Goal: Check status: Check status

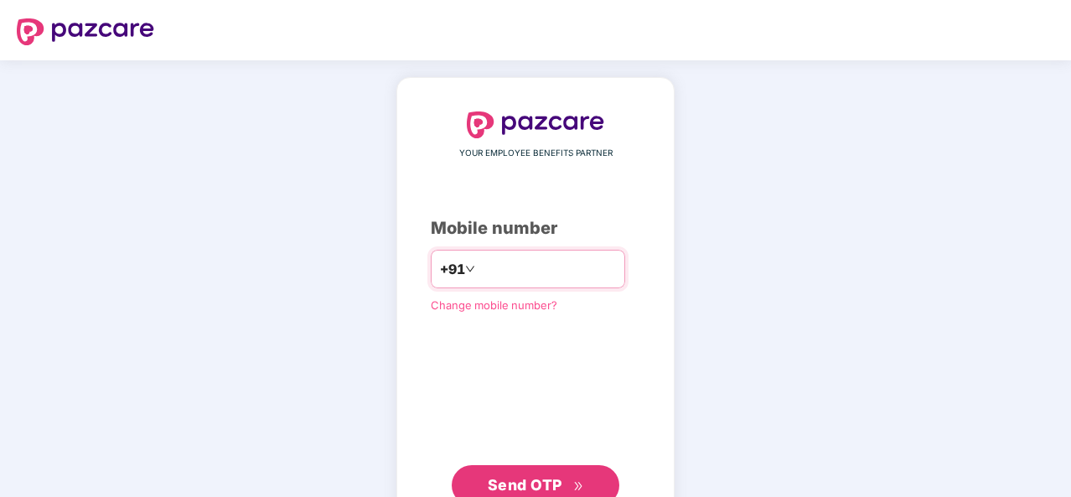
click at [528, 269] on input "number" at bounding box center [546, 269] width 137 height 27
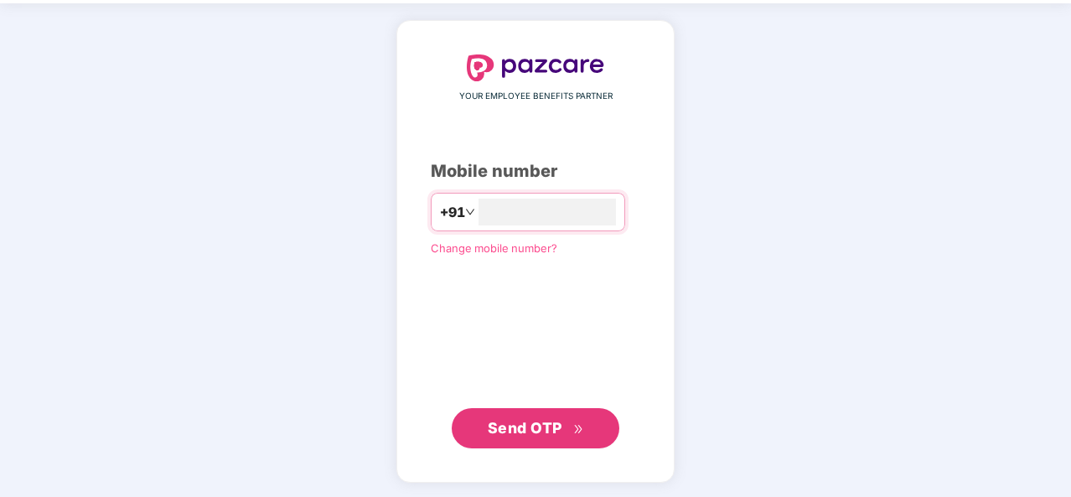
type input "**********"
click at [503, 436] on span "Send OTP" at bounding box center [536, 427] width 96 height 23
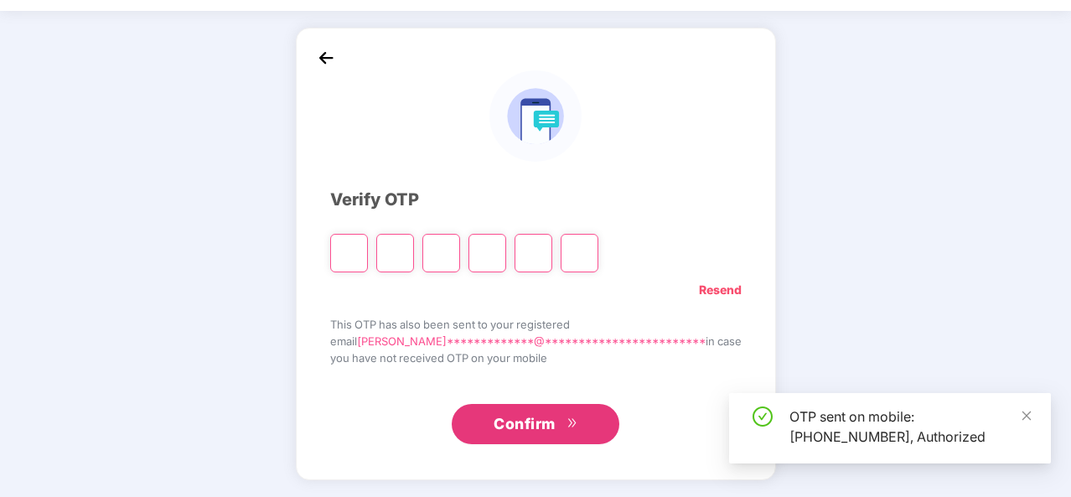
scroll to position [49, 0]
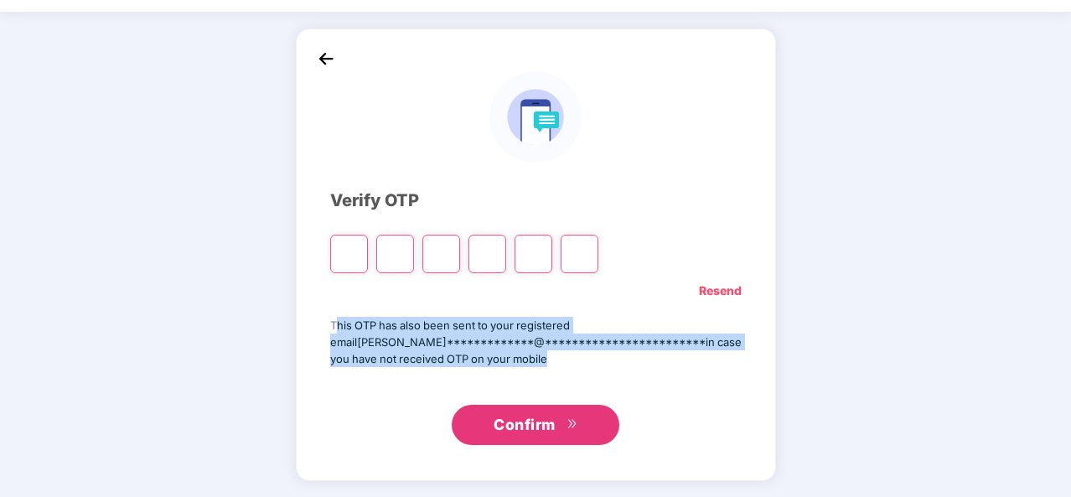
drag, startPoint x: 359, startPoint y: 321, endPoint x: 369, endPoint y: 371, distance: 51.4
click at [369, 371] on div "**********" at bounding box center [535, 254] width 411 height 382
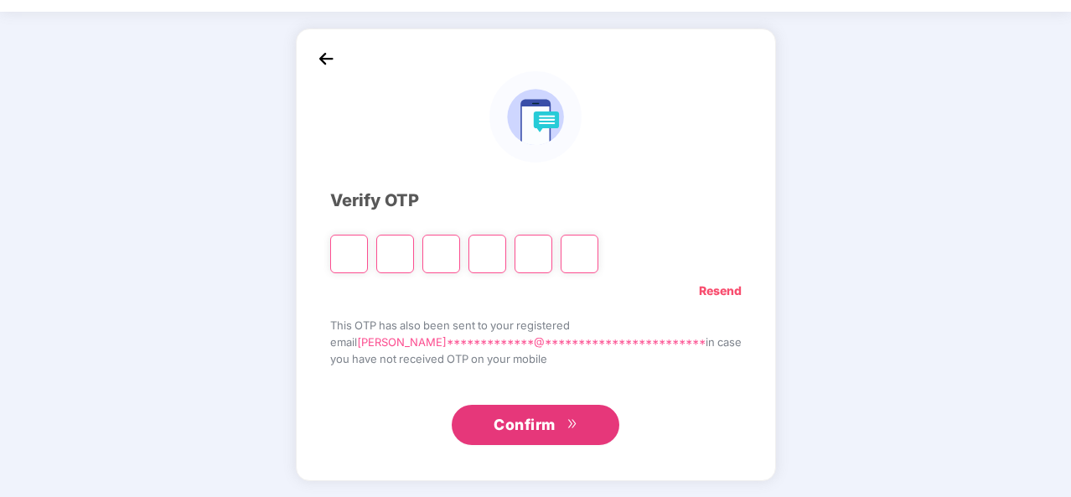
click at [368, 386] on div "**********" at bounding box center [535, 254] width 411 height 382
click at [367, 245] on input "Please enter verification code. Digit 1" at bounding box center [349, 254] width 38 height 39
type input "*"
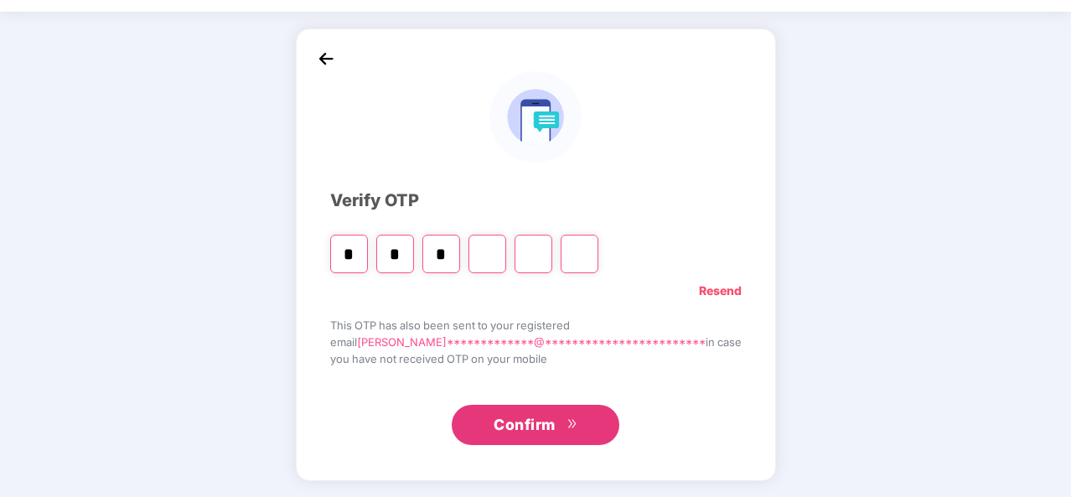
type input "*"
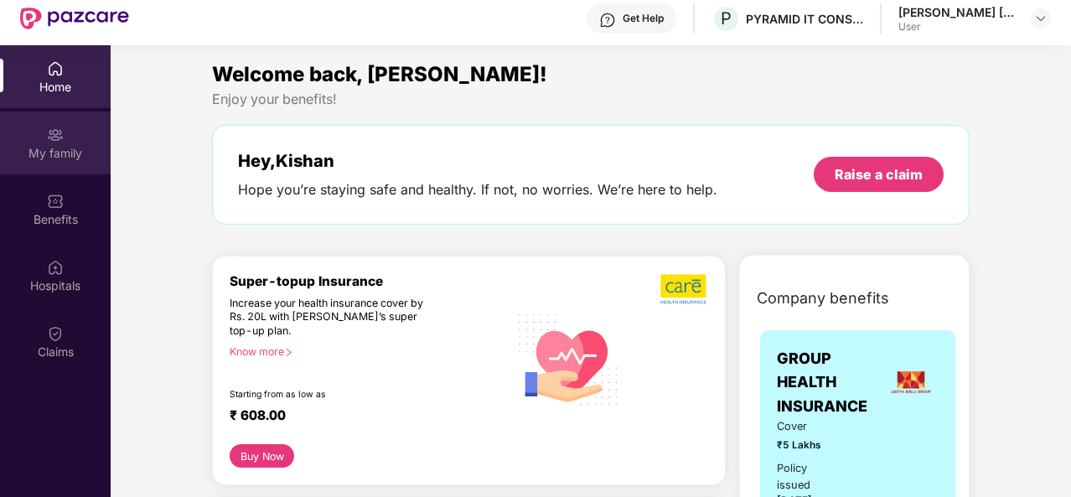
click at [54, 155] on div "My family" at bounding box center [55, 153] width 111 height 17
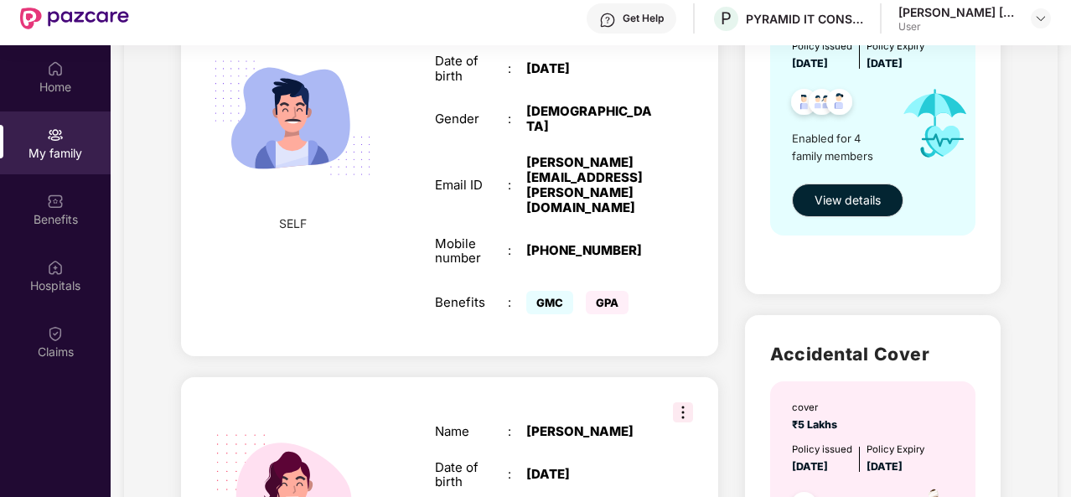
scroll to position [503, 0]
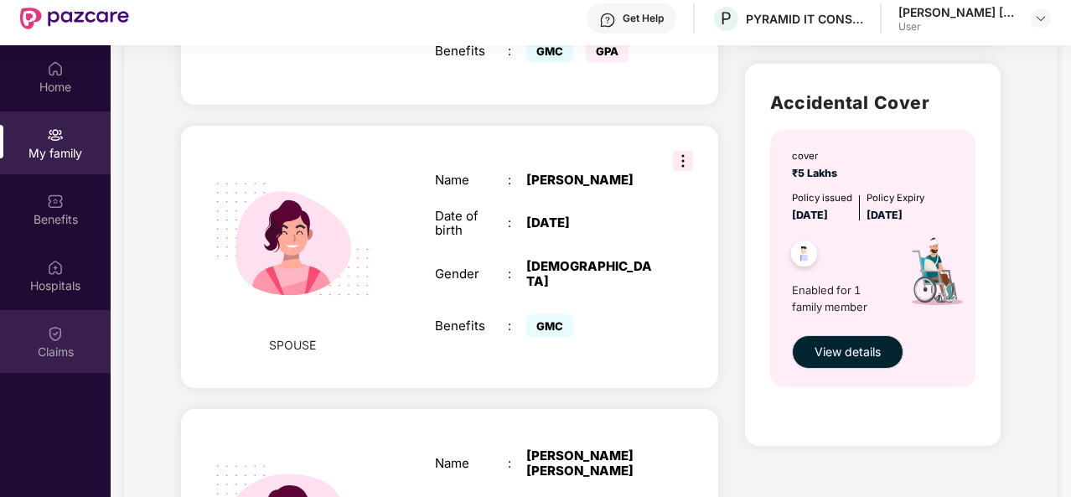
click at [63, 346] on div "Claims" at bounding box center [55, 351] width 111 height 17
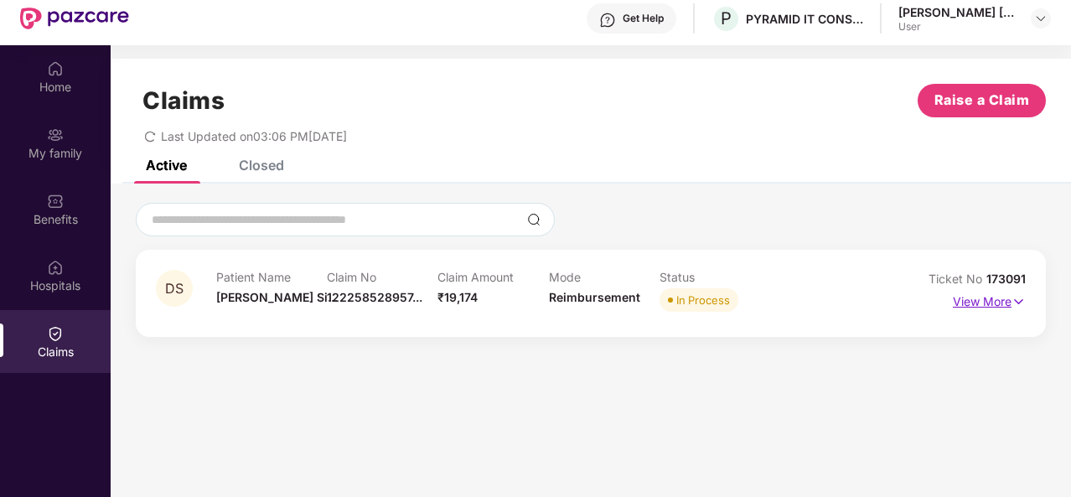
click at [993, 306] on p "View More" at bounding box center [989, 299] width 73 height 23
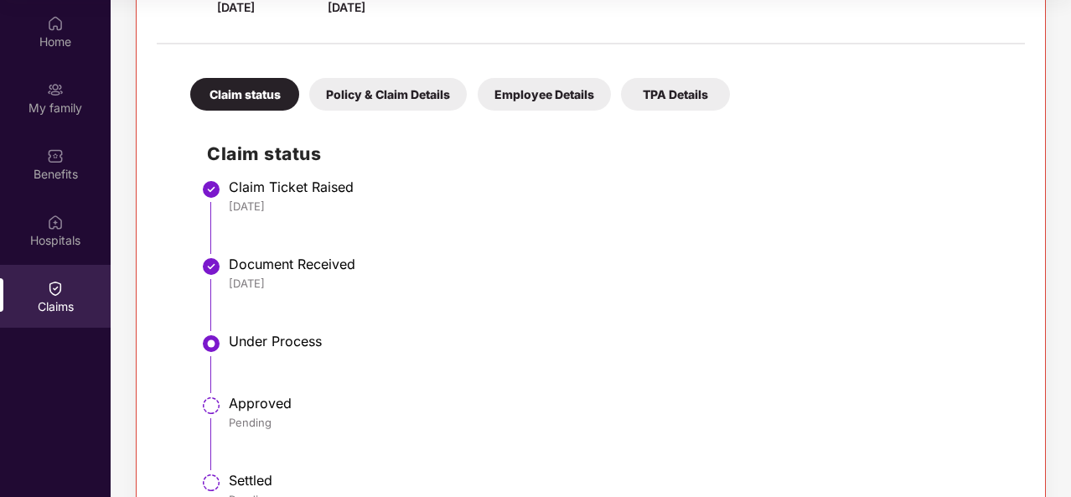
scroll to position [365, 0]
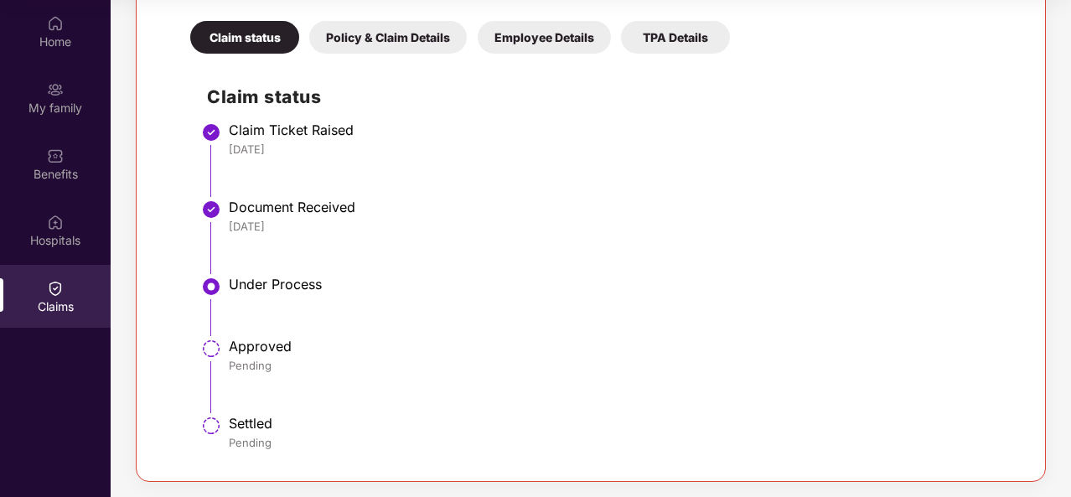
click at [483, 298] on li "Under Process" at bounding box center [607, 312] width 801 height 62
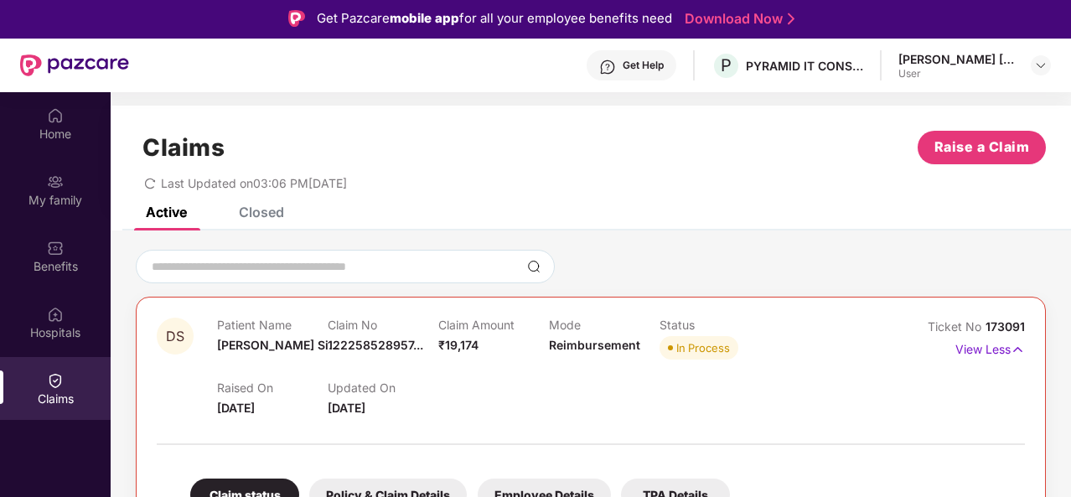
scroll to position [0, 0]
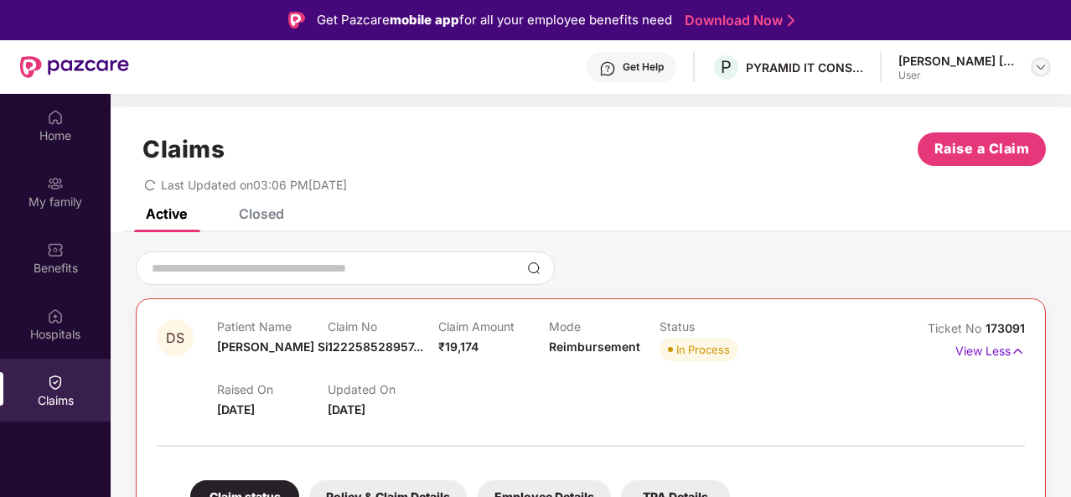
click at [1041, 61] on img at bounding box center [1040, 66] width 13 height 13
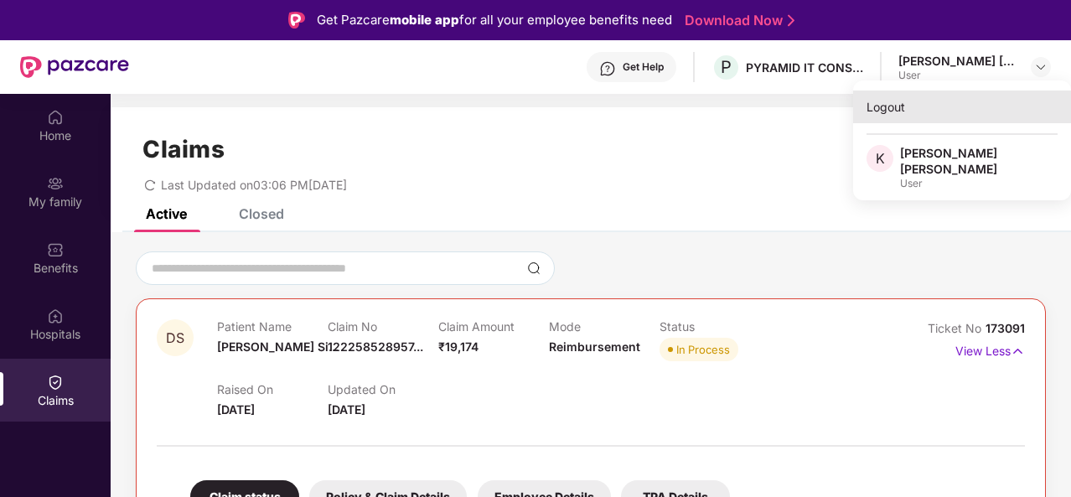
click at [892, 111] on div "Logout" at bounding box center [962, 106] width 218 height 33
